Goal: Task Accomplishment & Management: Use online tool/utility

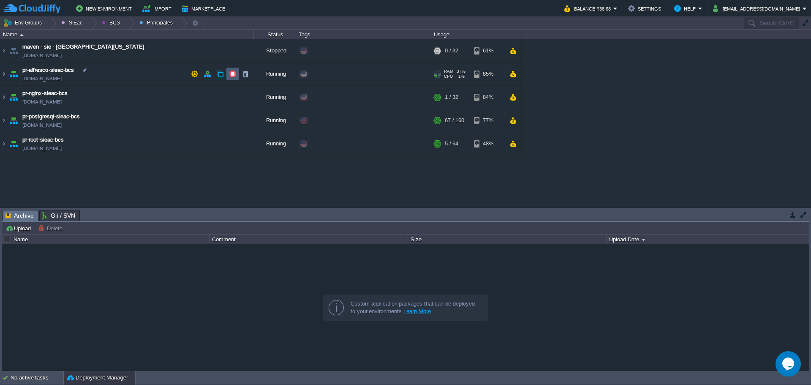
click at [233, 79] on td at bounding box center [233, 74] width 13 height 13
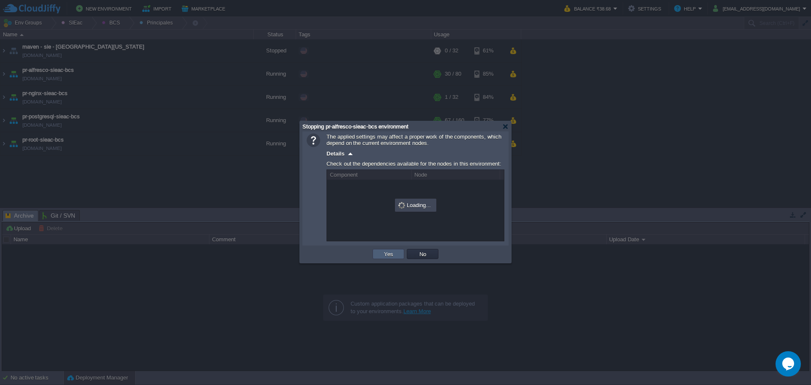
click at [376, 255] on td "Yes" at bounding box center [389, 254] width 32 height 10
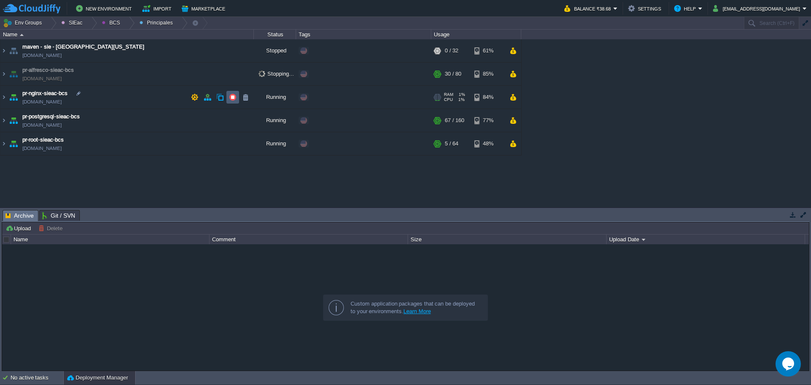
click at [229, 98] on td at bounding box center [233, 97] width 13 height 13
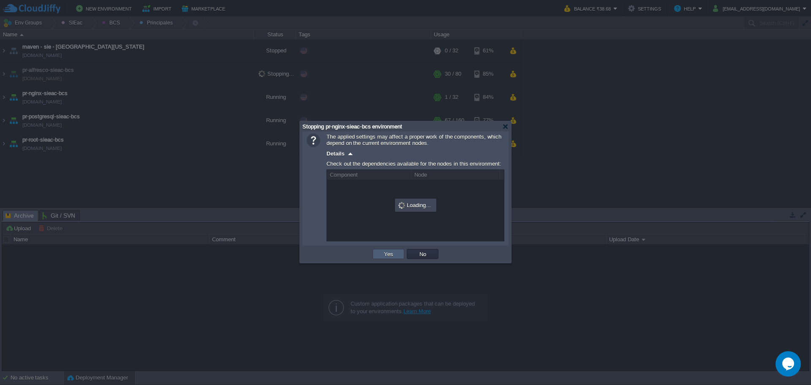
click at [386, 256] on button "Yes" at bounding box center [389, 254] width 14 height 8
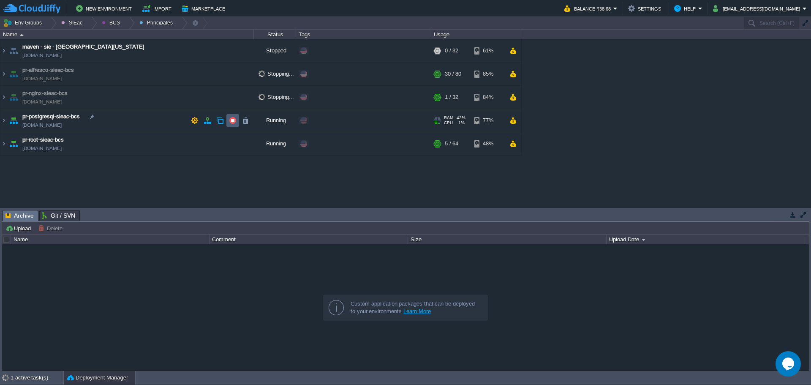
click at [229, 115] on td at bounding box center [233, 120] width 13 height 13
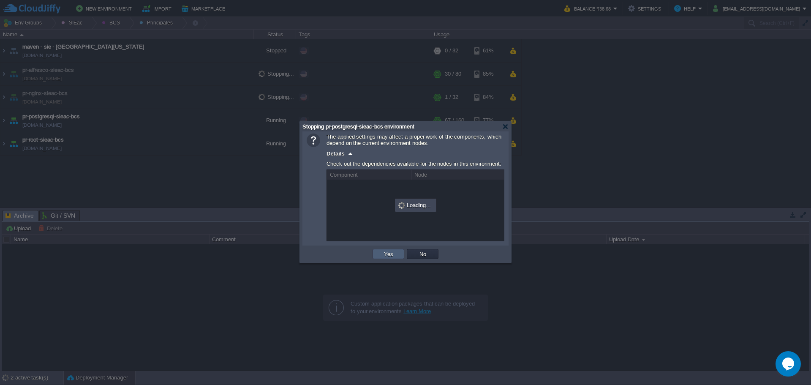
click at [391, 254] on button "Yes" at bounding box center [389, 254] width 14 height 8
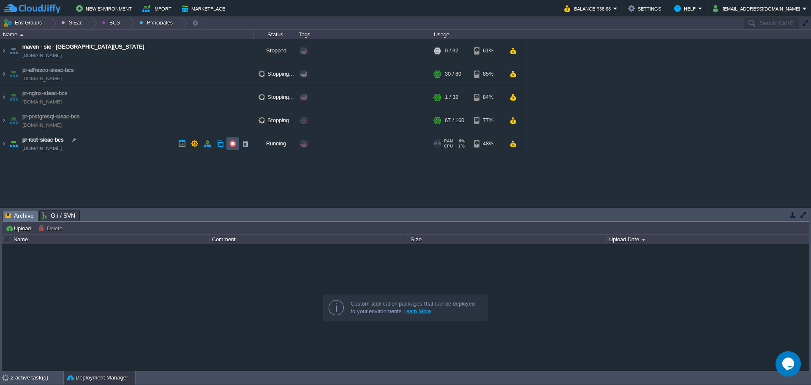
click at [233, 144] on button "button" at bounding box center [233, 144] width 8 height 8
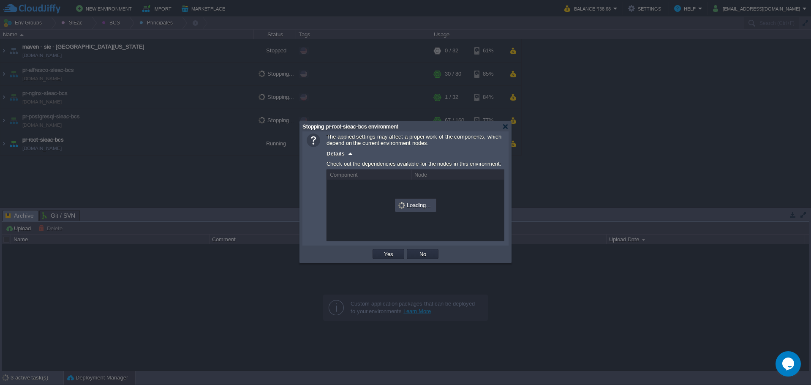
click at [386, 250] on td "Yes" at bounding box center [388, 254] width 34 height 13
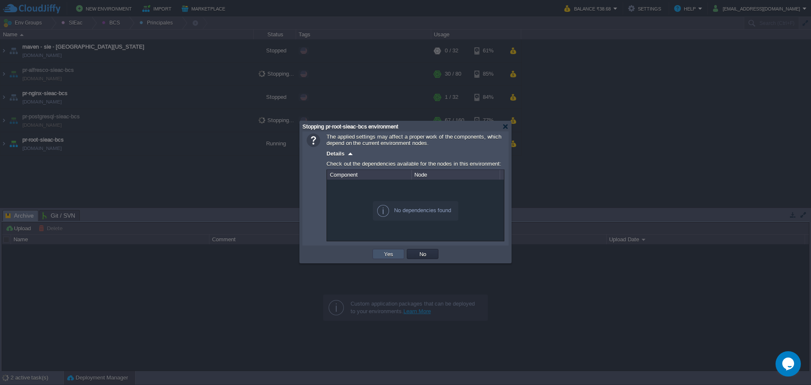
click at [389, 257] on button "Yes" at bounding box center [389, 254] width 14 height 8
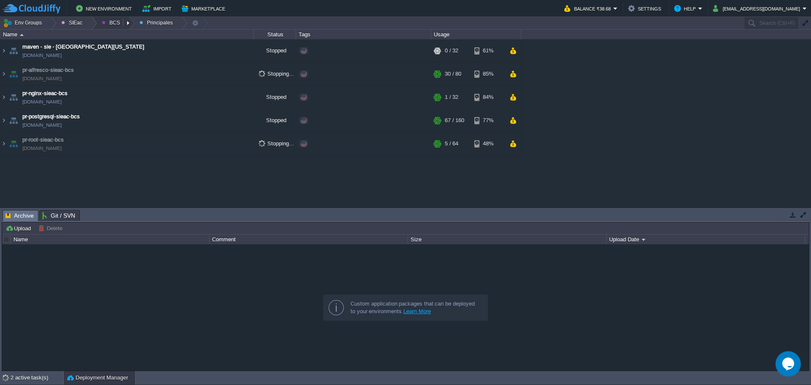
click at [118, 22] on button "BCS" at bounding box center [112, 23] width 21 height 12
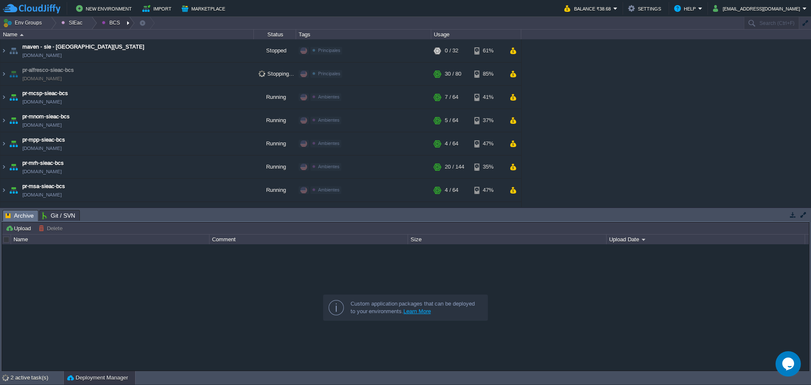
click at [123, 22] on div at bounding box center [128, 23] width 11 height 12
click at [126, 40] on link "Ambientes" at bounding box center [119, 35] width 47 height 9
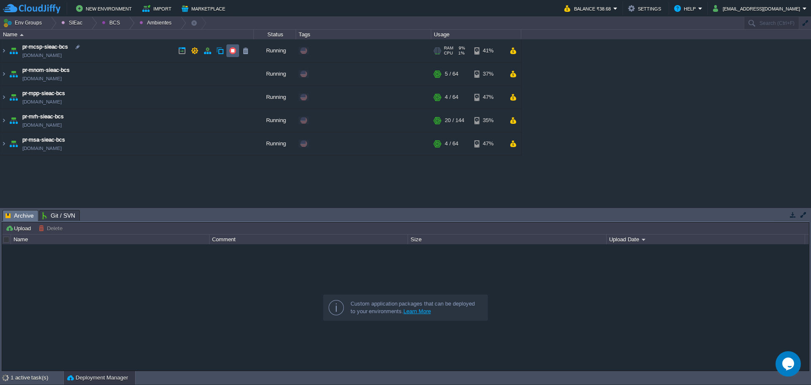
drag, startPoint x: 234, startPoint y: 49, endPoint x: 237, endPoint y: 56, distance: 8.2
click at [234, 48] on button "button" at bounding box center [233, 51] width 8 height 8
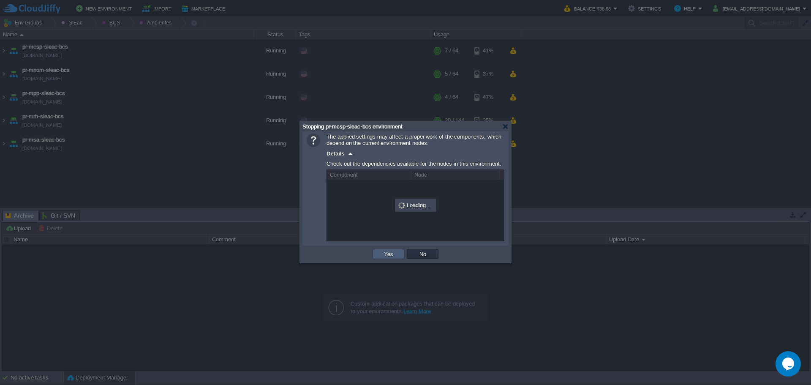
click at [399, 253] on td "Yes" at bounding box center [389, 254] width 32 height 10
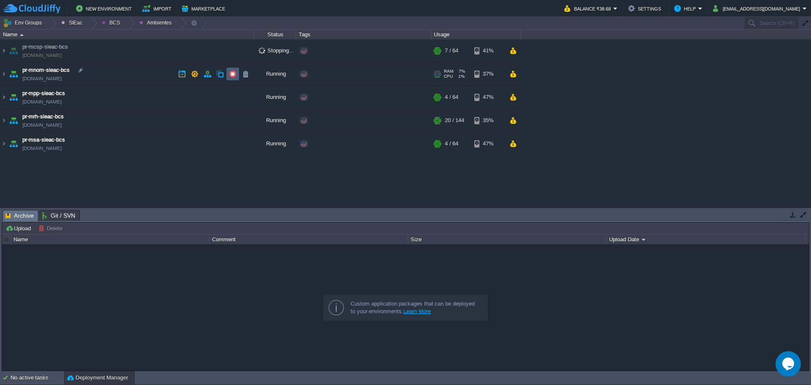
click at [232, 74] on button "button" at bounding box center [233, 74] width 8 height 8
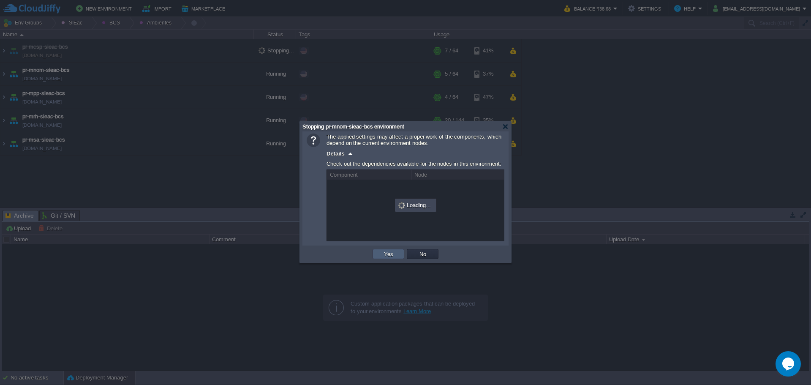
click at [385, 251] on td "Yes" at bounding box center [389, 254] width 32 height 10
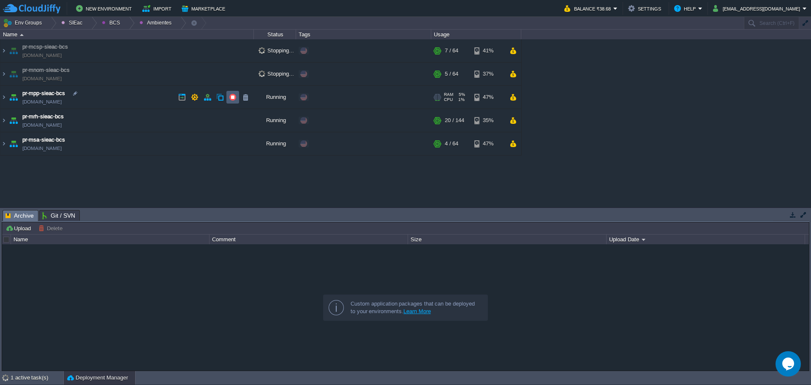
click at [233, 94] on button "button" at bounding box center [233, 97] width 8 height 8
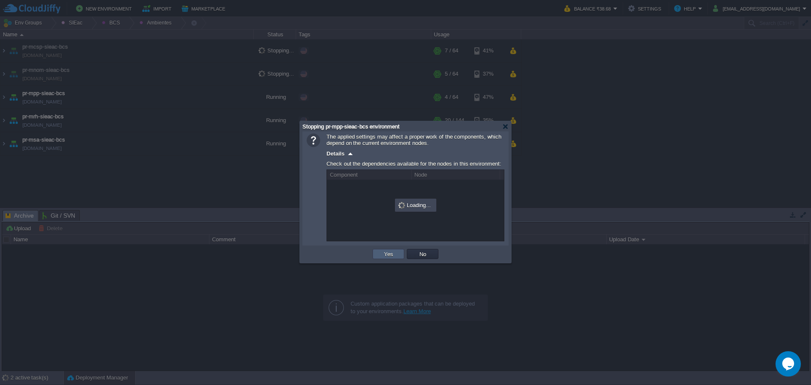
click at [381, 253] on td "Yes" at bounding box center [389, 254] width 32 height 10
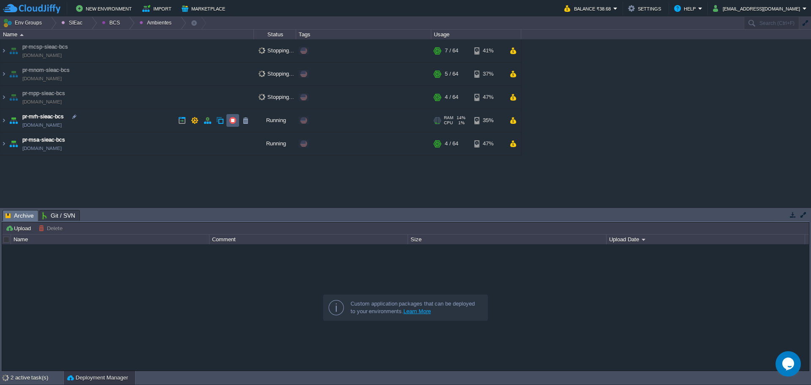
click at [230, 122] on button "button" at bounding box center [233, 121] width 8 height 8
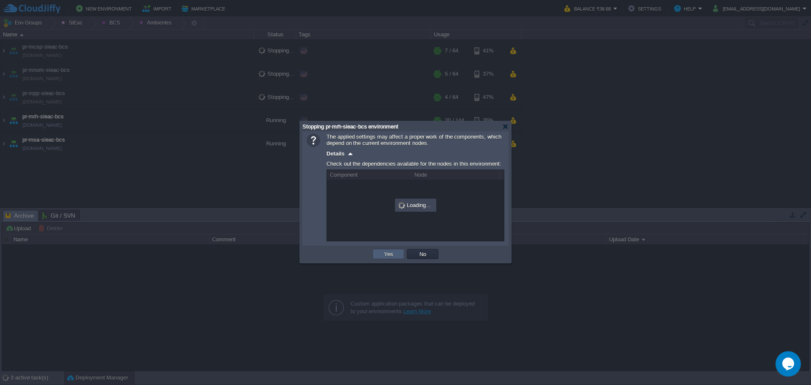
click at [378, 253] on td "Yes" at bounding box center [389, 254] width 32 height 10
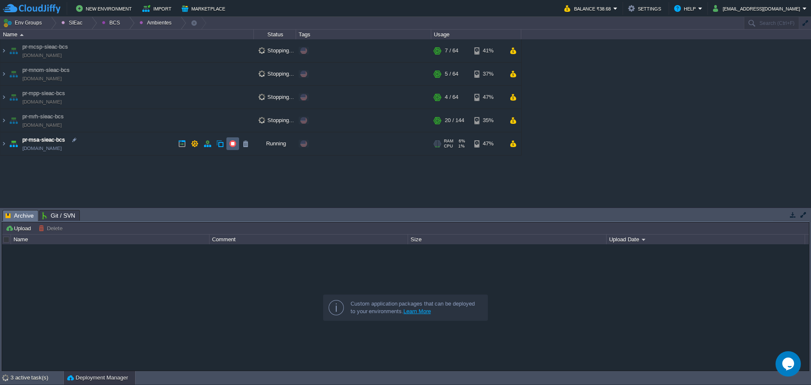
click at [234, 139] on td at bounding box center [233, 143] width 13 height 13
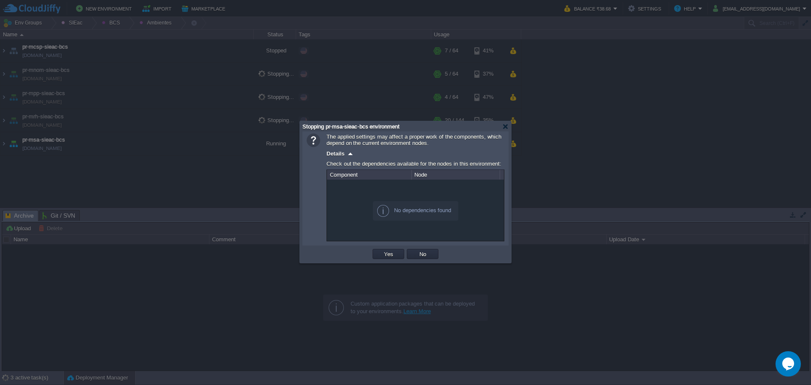
click at [388, 249] on td "Yes" at bounding box center [388, 254] width 34 height 13
click at [395, 254] on button "Yes" at bounding box center [389, 254] width 14 height 8
